Goal: Task Accomplishment & Management: Use online tool/utility

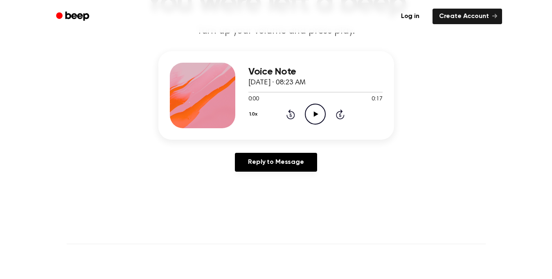
scroll to position [82, 0]
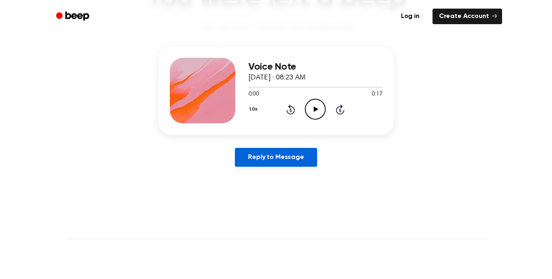
click at [292, 158] on link "Reply to Message" at bounding box center [276, 157] width 82 height 19
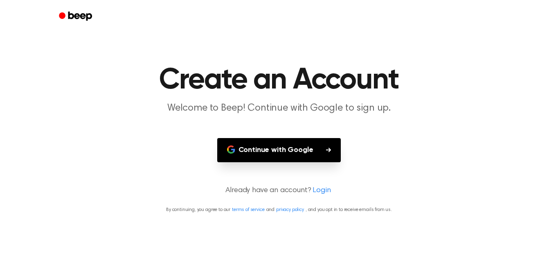
click at [293, 156] on button "Continue with Google" at bounding box center [279, 150] width 124 height 24
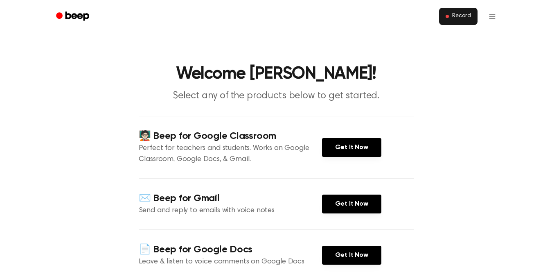
click at [445, 14] on button "Record" at bounding box center [458, 16] width 38 height 17
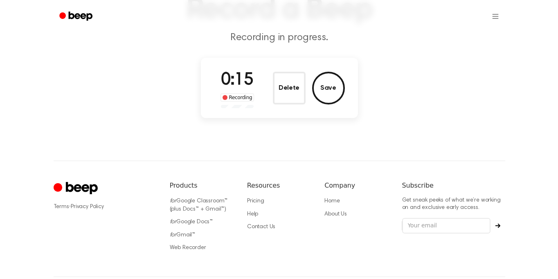
scroll to position [24, 0]
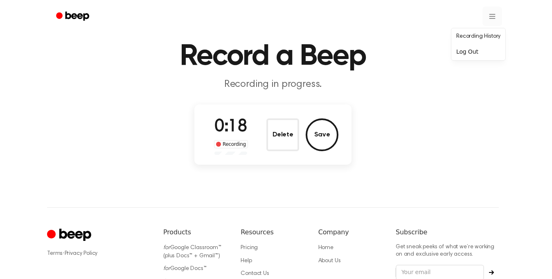
click at [488, 14] on html "Record a Beep Recording in progress. 0:18 Recording Delete Save ⚠️ We are exper…" at bounding box center [276, 187] width 552 height 422
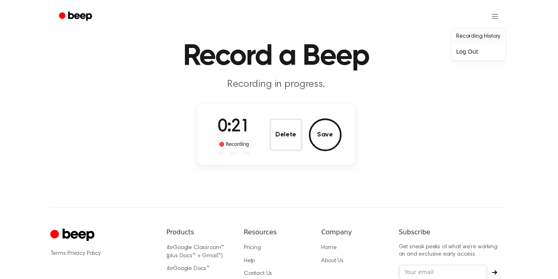
click at [488, 37] on link "Recording History" at bounding box center [478, 37] width 51 height 14
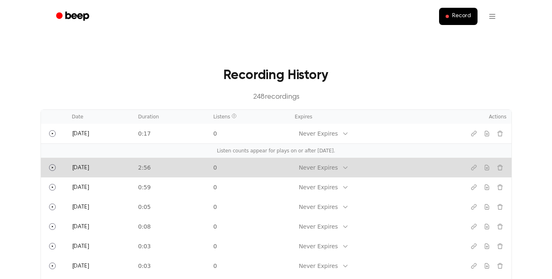
click at [193, 168] on td "2:56" at bounding box center [170, 168] width 75 height 20
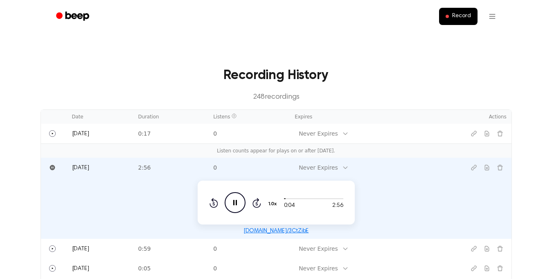
click at [237, 201] on icon at bounding box center [235, 202] width 4 height 5
drag, startPoint x: 332, startPoint y: 199, endPoint x: 318, endPoint y: 205, distance: 15.2
click at [318, 205] on div "0:05 2:56" at bounding box center [313, 205] width 59 height 9
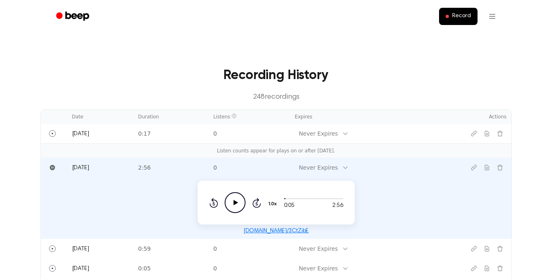
click at [87, 14] on icon "Beep" at bounding box center [77, 15] width 24 height 9
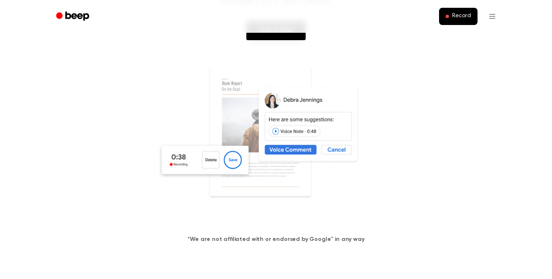
scroll to position [123, 0]
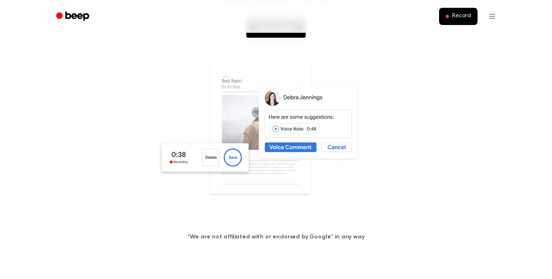
click at [301, 144] on img at bounding box center [276, 140] width 237 height 157
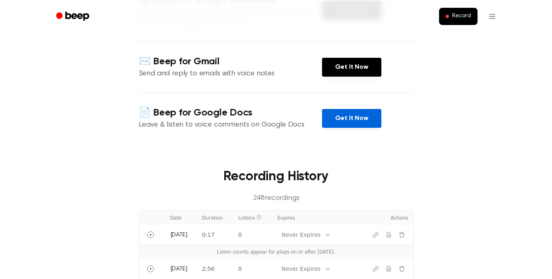
scroll to position [123, 0]
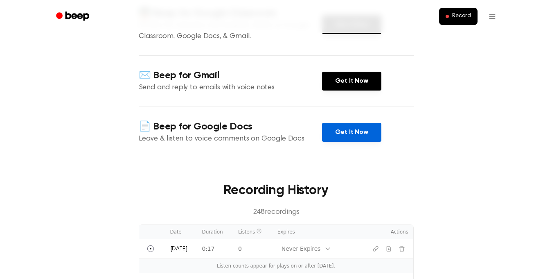
click at [351, 134] on link "Get It Now" at bounding box center [351, 132] width 59 height 19
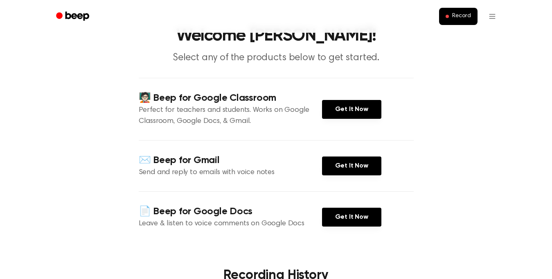
scroll to position [0, 0]
